Goal: Obtain resource: Obtain resource

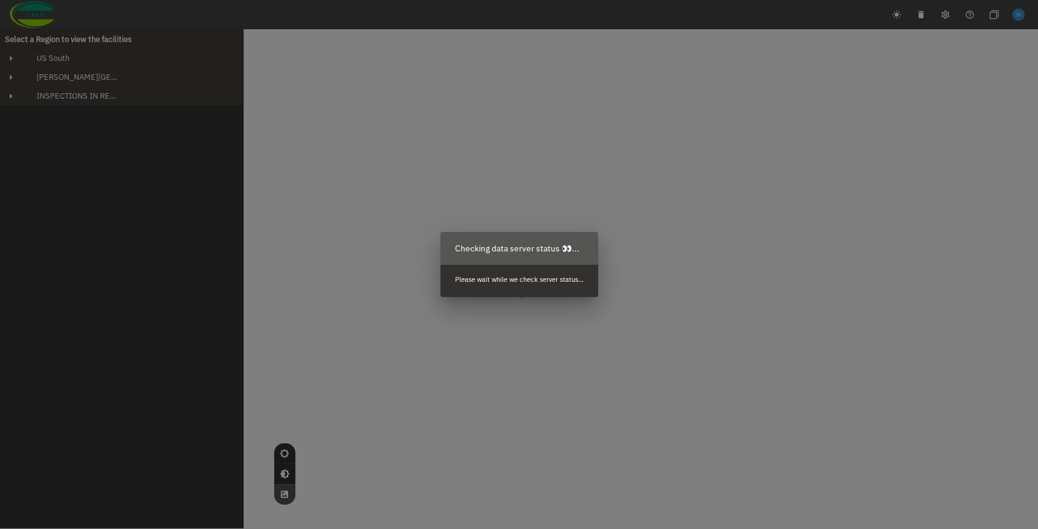
click at [93, 57] on div "Checking data server status 👀... Please wait while we check server status..." at bounding box center [519, 264] width 1038 height 529
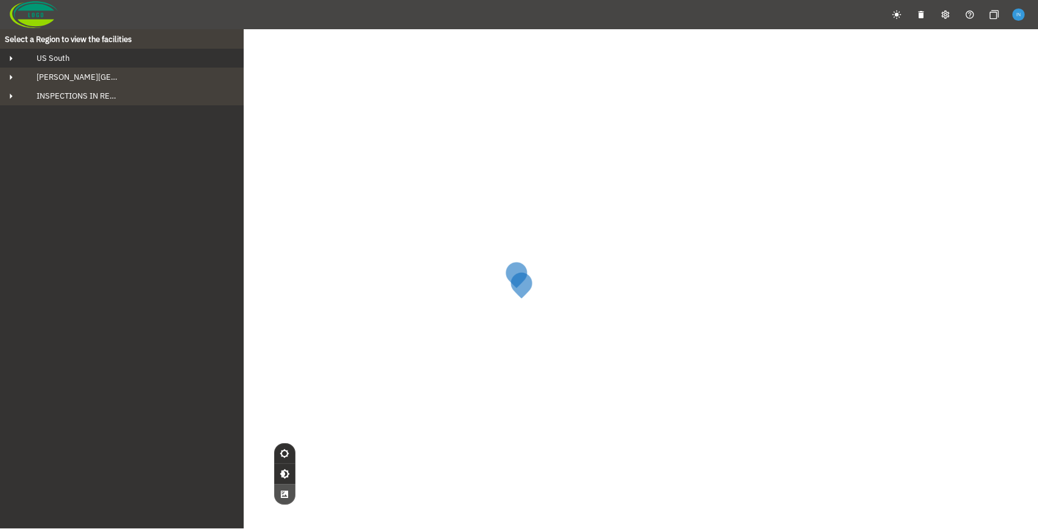
click at [94, 58] on div "US South" at bounding box center [133, 58] width 212 height 10
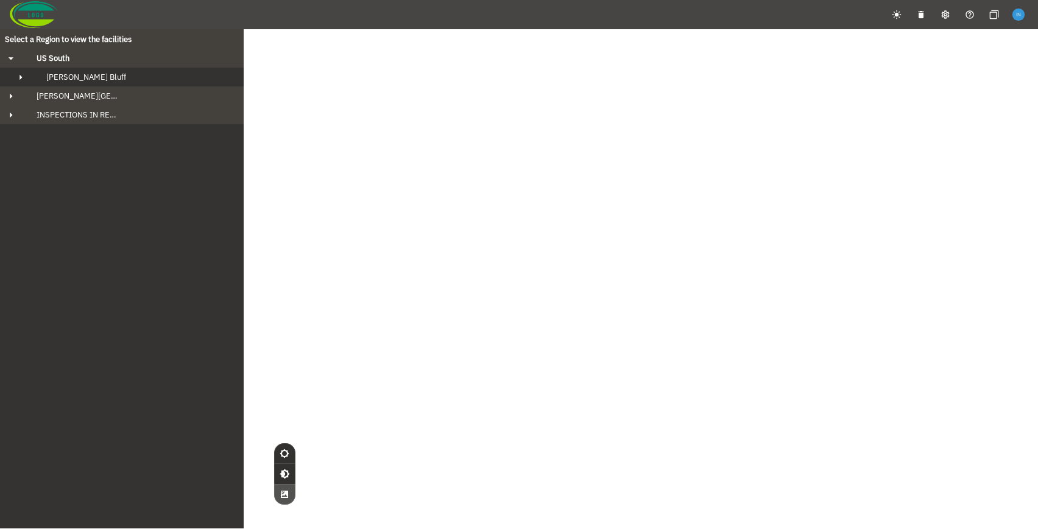
click at [96, 74] on div "[PERSON_NAME] Bluff" at bounding box center [133, 77] width 192 height 10
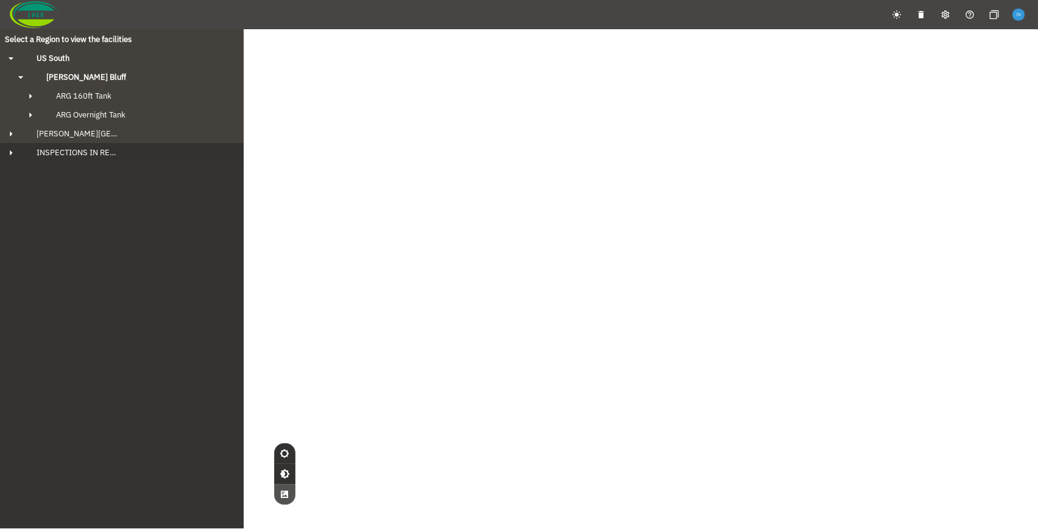
click at [113, 149] on span "INSPECTIONS IN REVIEW" at bounding box center [73, 152] width 93 height 10
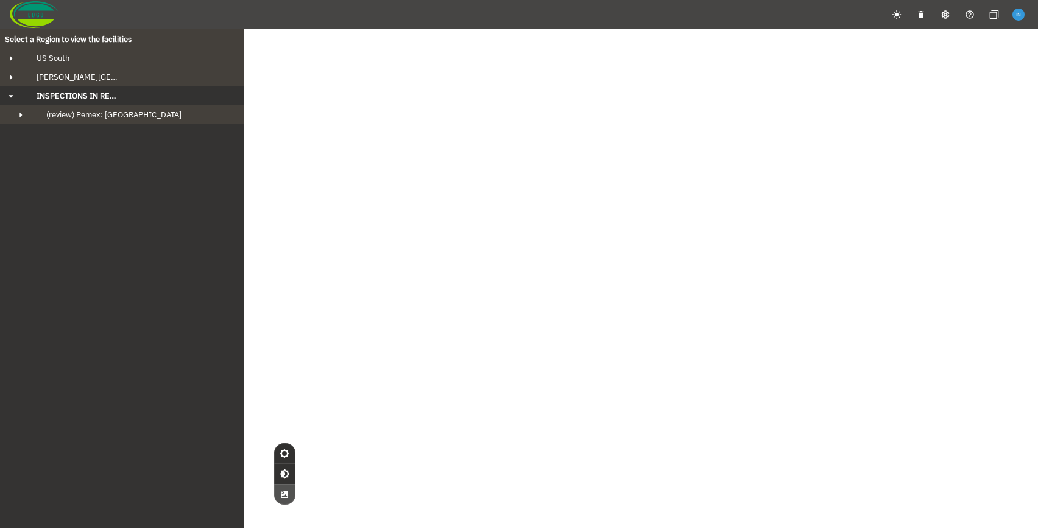
click at [183, 97] on div "INSPECTIONS IN REVIEW" at bounding box center [133, 96] width 212 height 10
click at [136, 99] on div "INSPECTIONS IN REVIEW" at bounding box center [133, 96] width 212 height 10
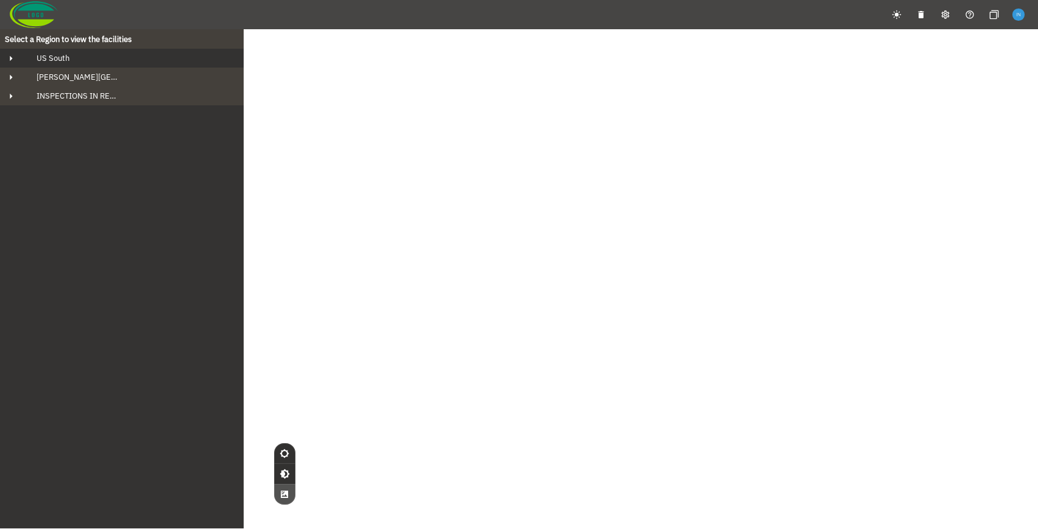
click at [105, 58] on div "US South" at bounding box center [133, 58] width 212 height 10
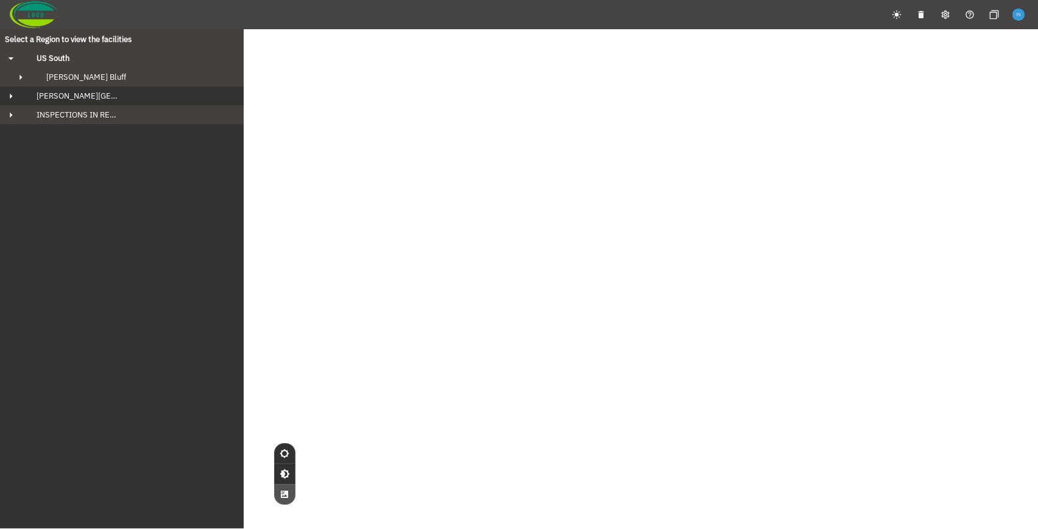
click at [100, 97] on div "[PERSON_NAME][GEOGRAPHIC_DATA]" at bounding box center [133, 96] width 212 height 10
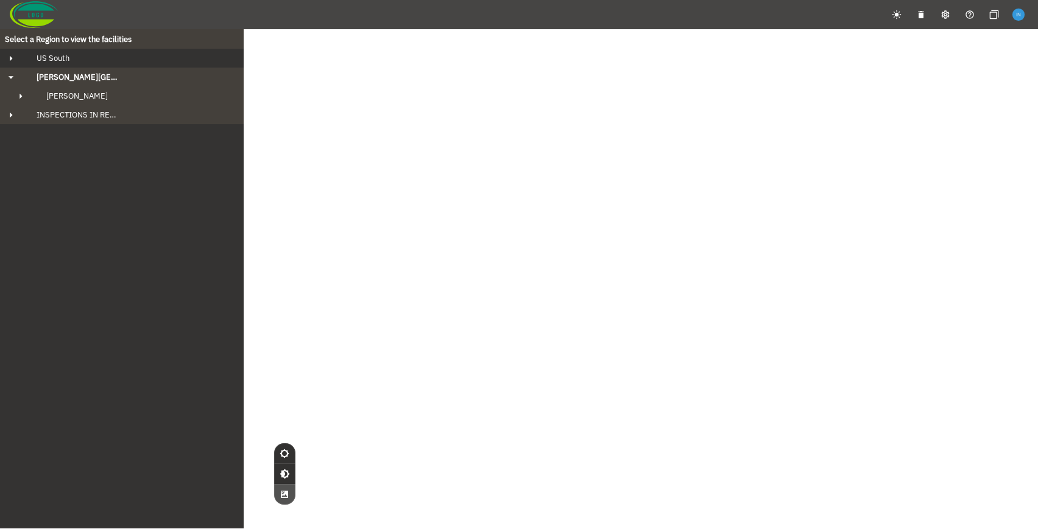
click at [93, 60] on div "US South" at bounding box center [133, 58] width 212 height 10
click at [93, 74] on span "[PERSON_NAME] Bluff" at bounding box center [86, 77] width 80 height 10
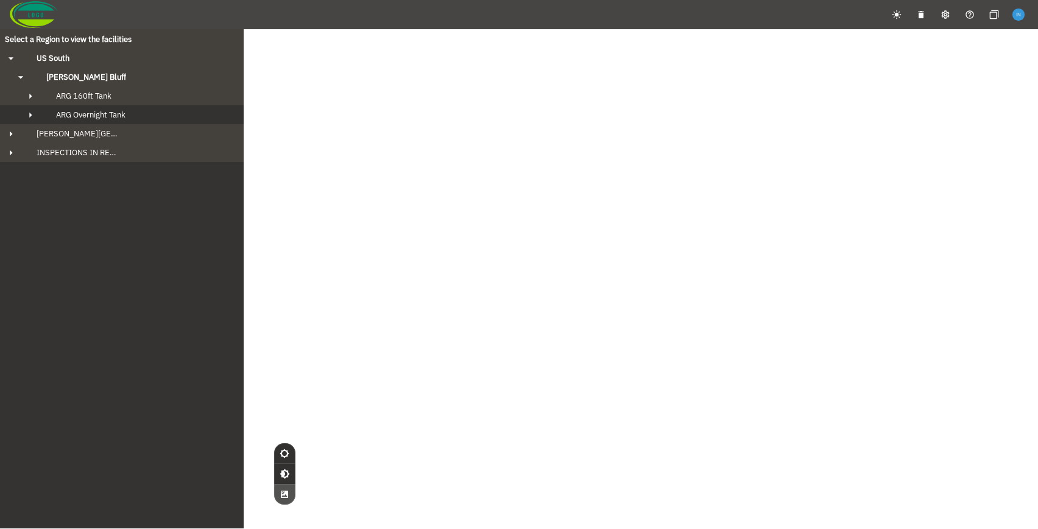
click at [100, 111] on span "ARG Overnight Tank" at bounding box center [90, 115] width 69 height 10
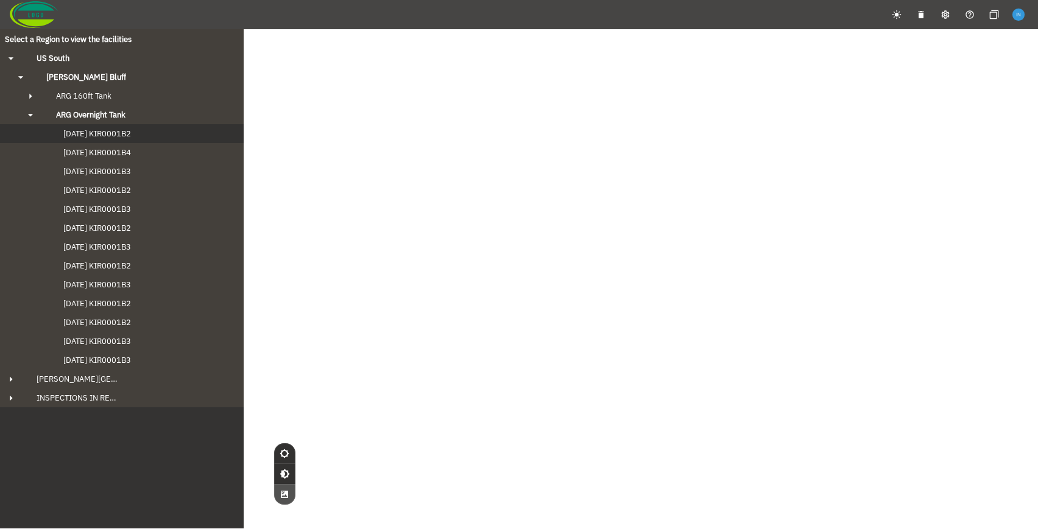
click at [112, 132] on span "[DATE] KIR0001B2" at bounding box center [85, 134] width 92 height 10
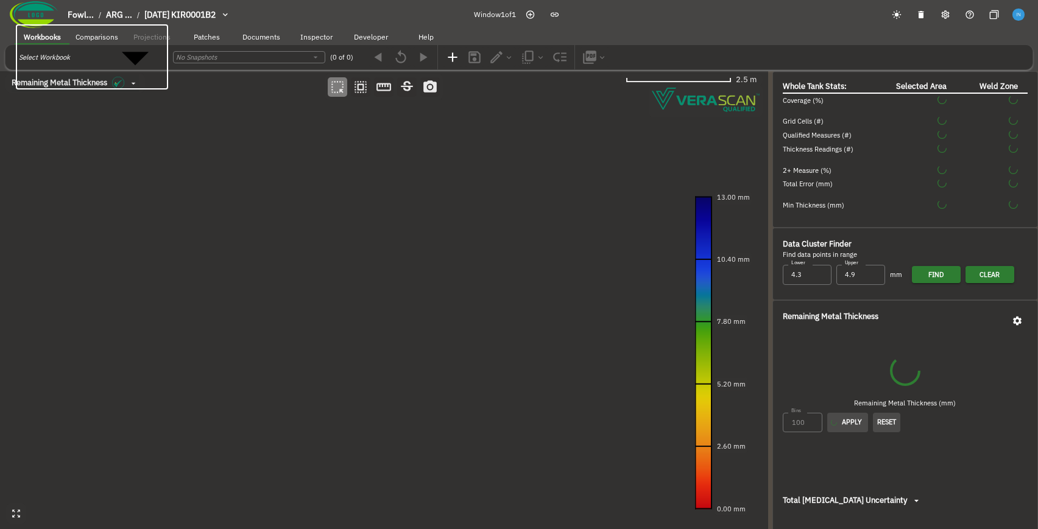
click at [101, 57] on body "Fowl... / ARG ... / [DATE] KIR0001B2 Window 1 of 1 Workbooks Comparisons Projec…" at bounding box center [519, 353] width 1038 height 707
type input "a5f59fbf-b61b-456d-b9d0-1ad1fb0160de"
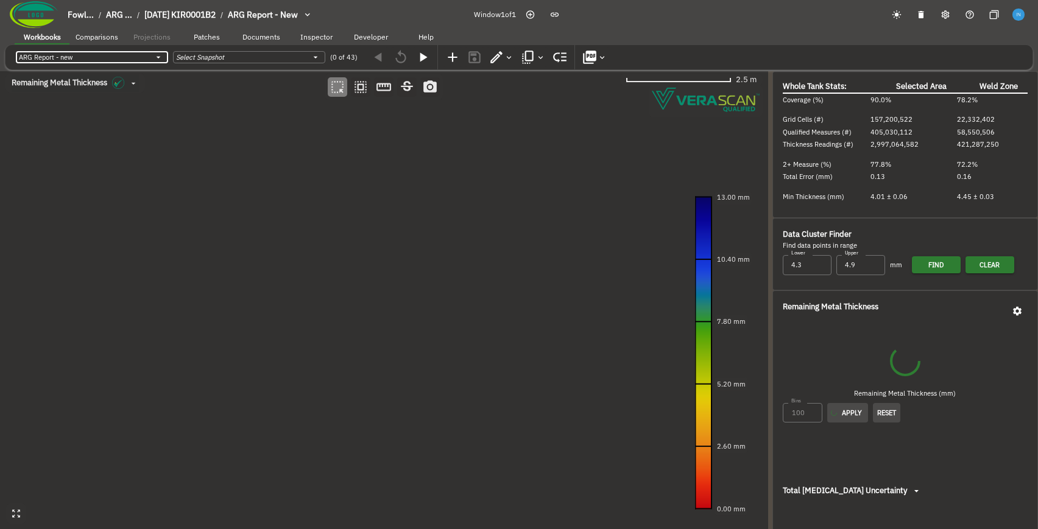
type input "535"
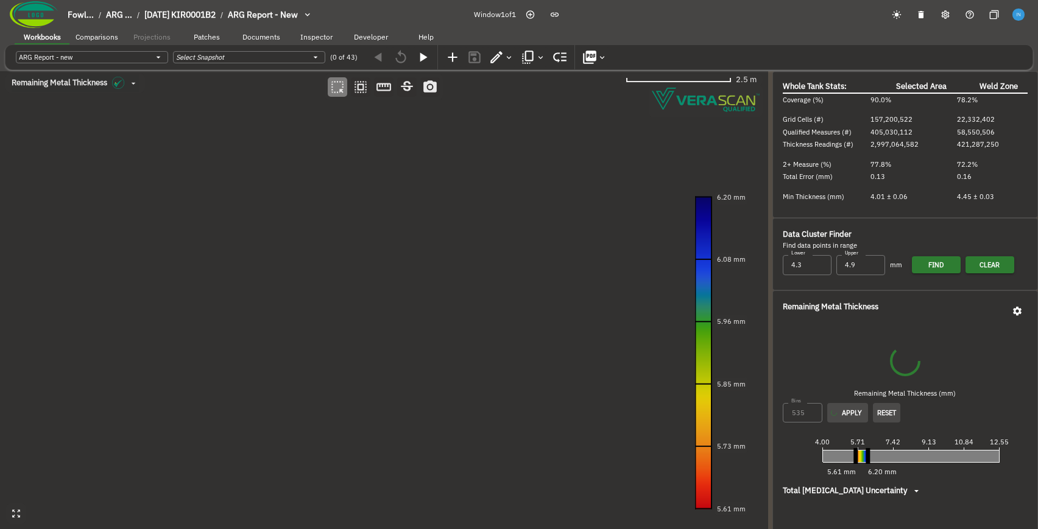
click at [595, 58] on icon "button" at bounding box center [589, 57] width 13 height 13
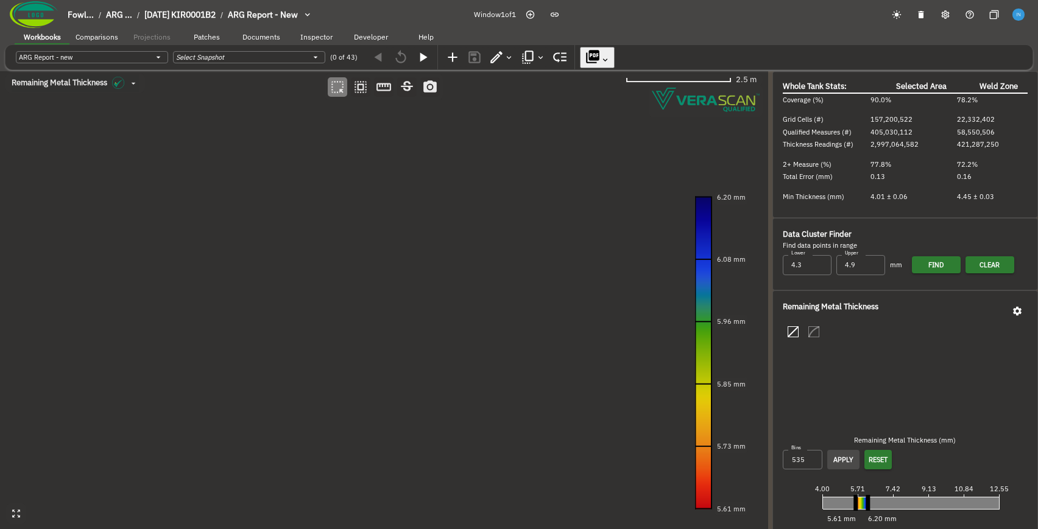
type input "93"
click at [528, 63] on icon "button" at bounding box center [528, 57] width 16 height 16
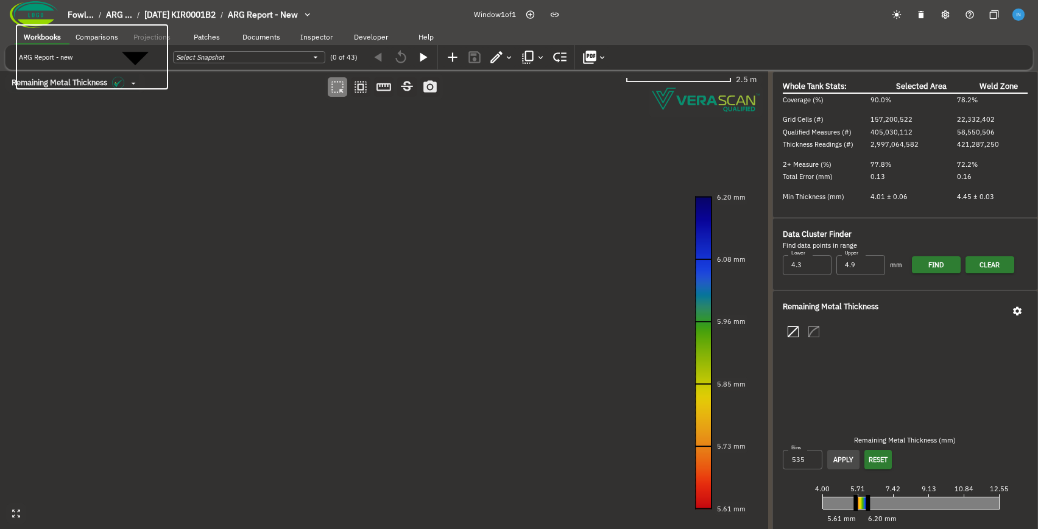
click at [151, 56] on body "Fowl... / ARG ... / [DATE] KIR0001B2 / ARG Report - new Window 1 of 1 Workbooks…" at bounding box center [519, 358] width 1038 height 716
type input "4adba72e-ace3-4a3b-b0ad-c7419fe60164"
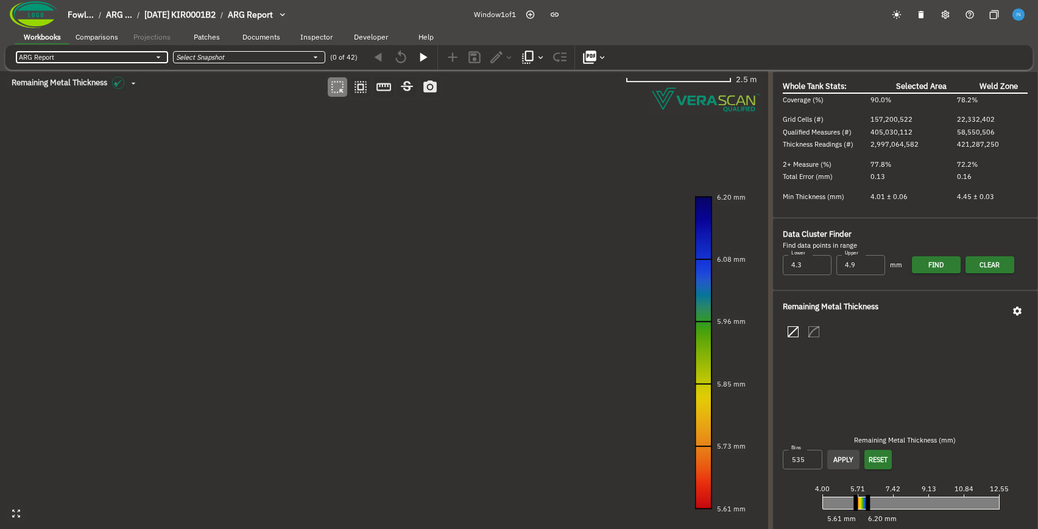
click at [267, 57] on body "Fowl... / ARG ... / [DATE] KIR0001B2 / ARG Report Window 1 of 1 Workbooks Compa…" at bounding box center [519, 286] width 1038 height 573
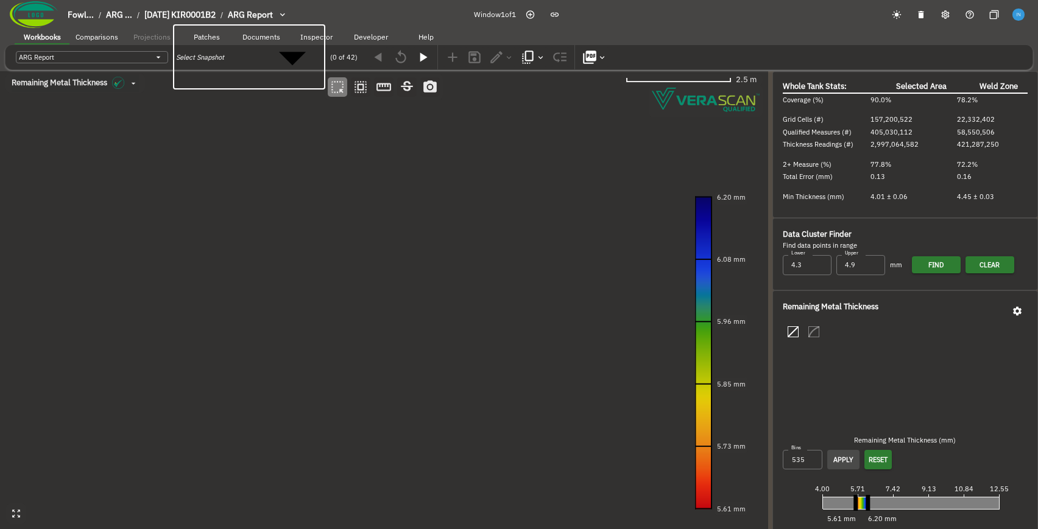
click at [538, 53] on icon "button" at bounding box center [540, 57] width 9 height 9
click at [542, 60] on icon "button" at bounding box center [540, 57] width 9 height 9
